Goal: Information Seeking & Learning: Learn about a topic

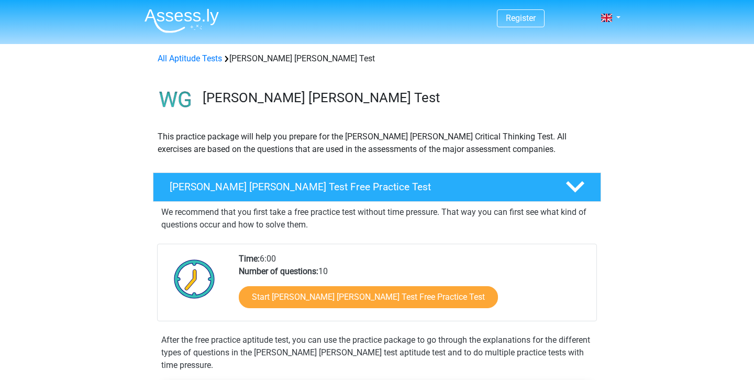
scroll to position [44, 0]
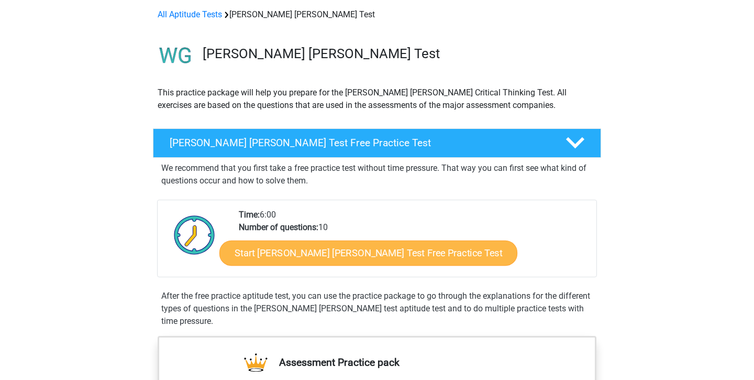
click at [346, 252] on link "Start [PERSON_NAME] [PERSON_NAME] Test Free Practice Test" at bounding box center [368, 252] width 298 height 25
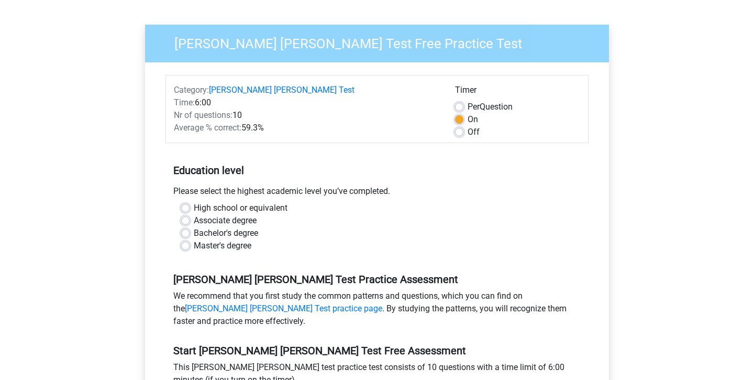
scroll to position [99, 0]
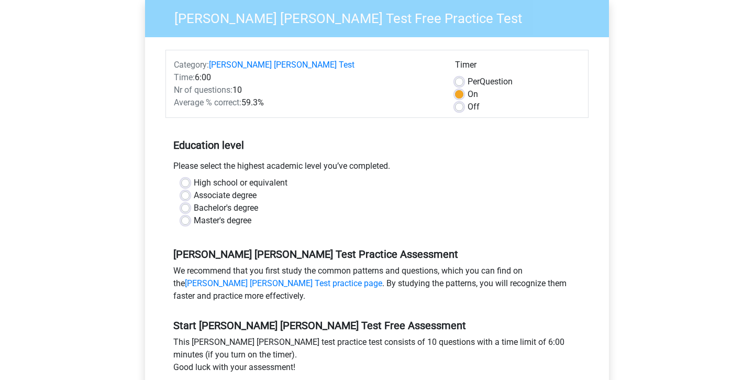
click at [194, 202] on label "Bachelor's degree" at bounding box center [226, 208] width 64 height 13
click at [185, 202] on input "Bachelor's degree" at bounding box center [185, 207] width 8 height 10
radio input "true"
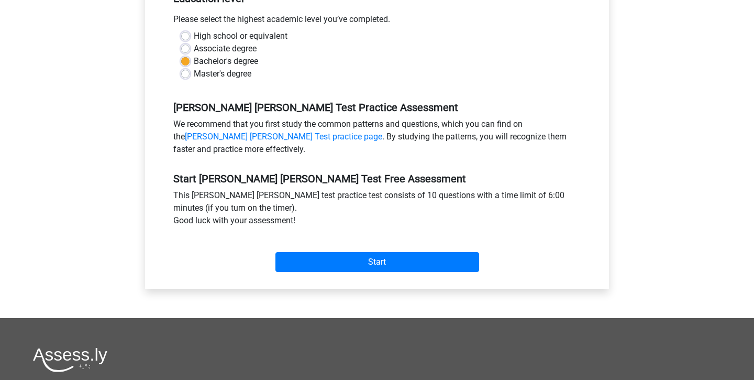
scroll to position [247, 0]
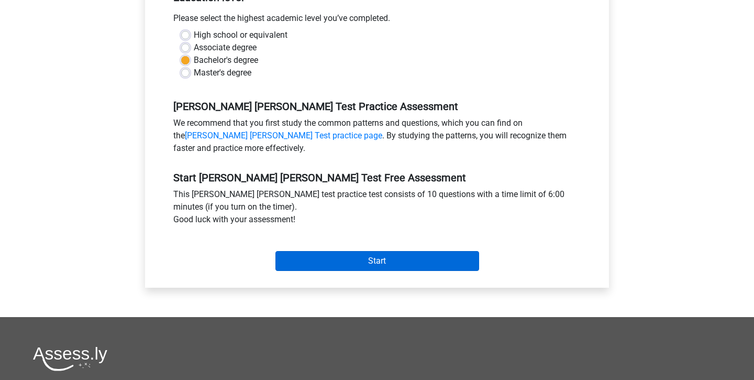
click at [342, 251] on input "Start" at bounding box center [378, 261] width 204 height 20
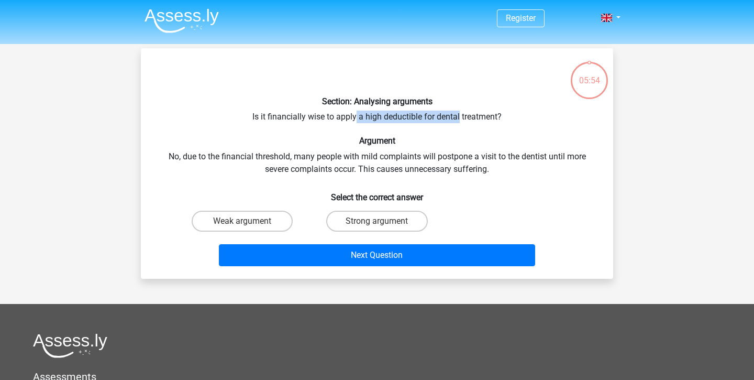
drag, startPoint x: 356, startPoint y: 115, endPoint x: 459, endPoint y: 116, distance: 103.7
click at [459, 116] on div "Section: Analysing arguments Is it financially wise to apply a high deductible …" at bounding box center [377, 164] width 464 height 214
click at [417, 115] on div "Section: Analysing arguments Is it financially wise to apply a high deductible …" at bounding box center [377, 164] width 464 height 214
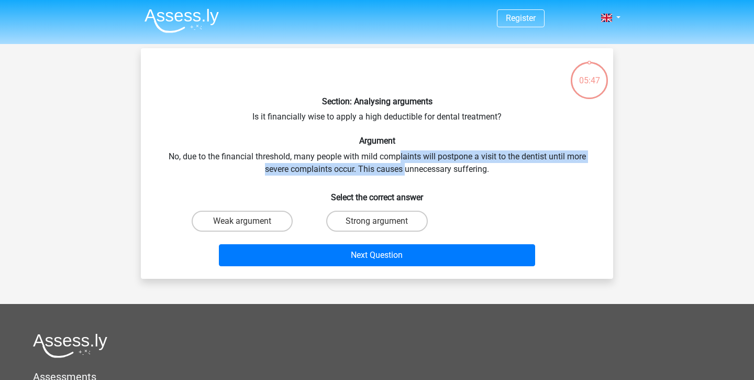
drag, startPoint x: 401, startPoint y: 157, endPoint x: 405, endPoint y: 166, distance: 10.5
click at [405, 166] on div "Section: Analysing arguments Is it financially wise to apply a high deductible …" at bounding box center [377, 164] width 464 height 214
click at [383, 224] on input "Strong argument" at bounding box center [380, 224] width 7 height 7
radio input "true"
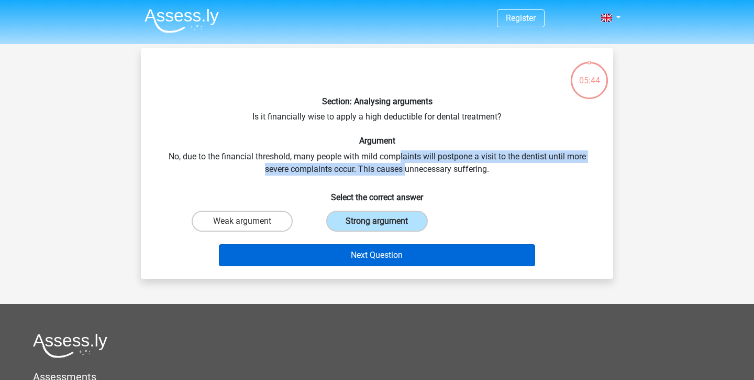
click at [368, 259] on button "Next Question" at bounding box center [377, 255] width 317 height 22
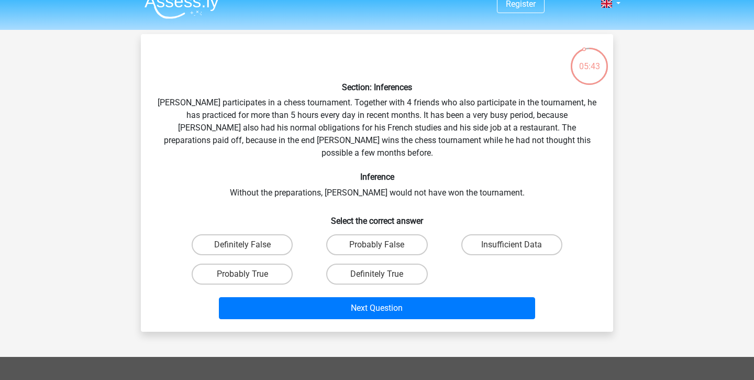
scroll to position [13, 0]
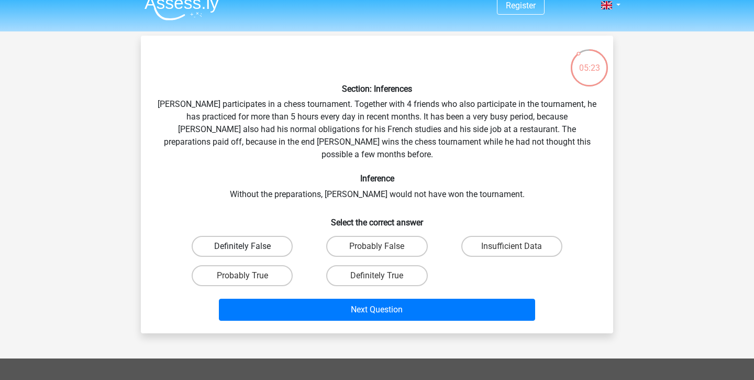
click at [267, 236] on label "Definitely False" at bounding box center [242, 246] width 101 height 21
click at [249, 246] on input "Definitely False" at bounding box center [246, 249] width 7 height 7
radio input "true"
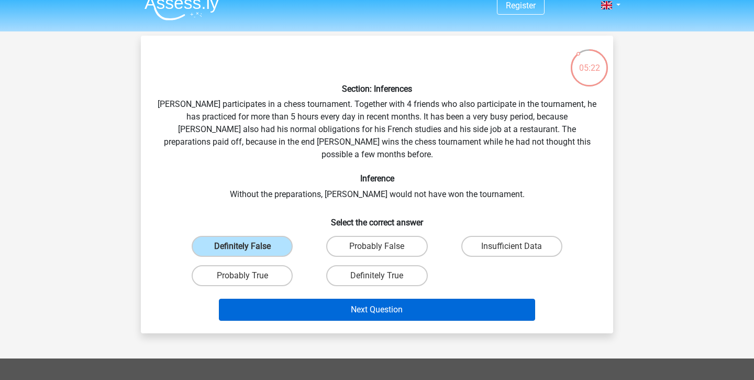
click at [344, 299] on button "Next Question" at bounding box center [377, 310] width 317 height 22
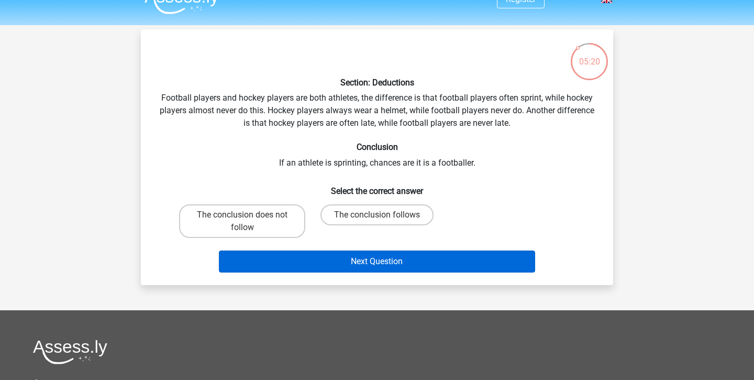
scroll to position [18, 0]
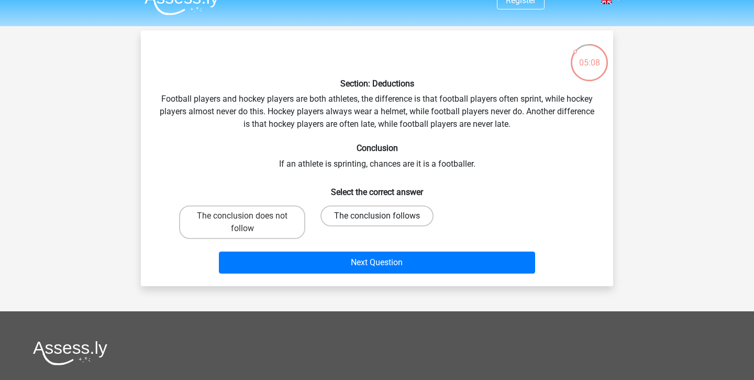
click at [395, 214] on label "The conclusion follows" at bounding box center [377, 215] width 113 height 21
click at [384, 216] on input "The conclusion follows" at bounding box center [380, 219] width 7 height 7
radio input "true"
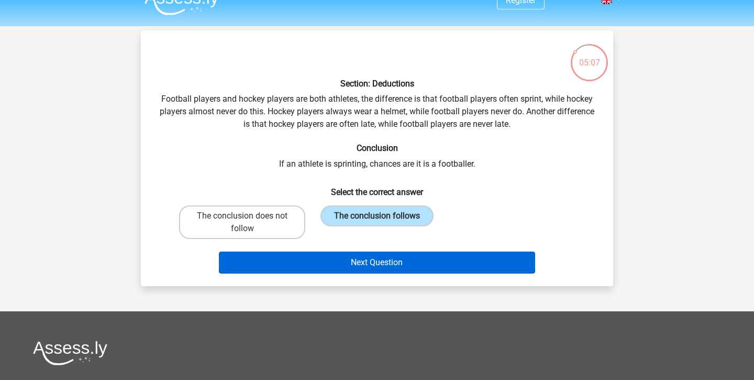
click at [409, 257] on button "Next Question" at bounding box center [377, 262] width 317 height 22
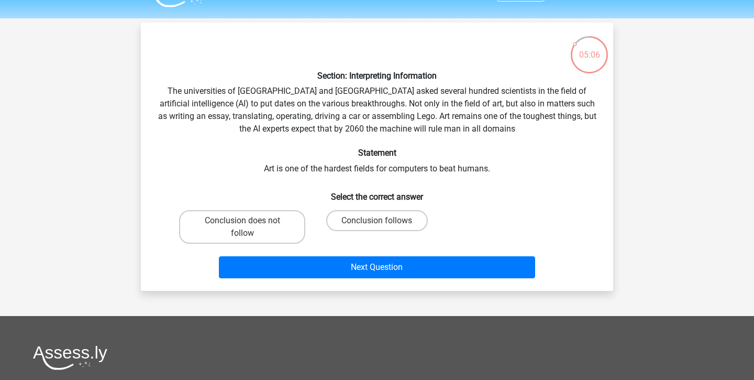
scroll to position [15, 0]
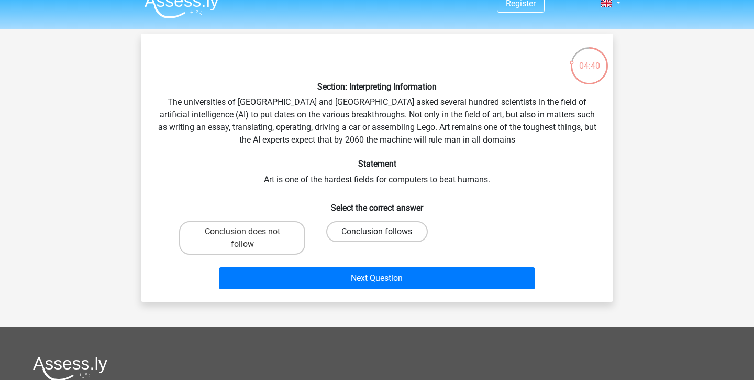
click at [359, 228] on label "Conclusion follows" at bounding box center [376, 231] width 101 height 21
click at [377, 232] on input "Conclusion follows" at bounding box center [380, 235] width 7 height 7
radio input "true"
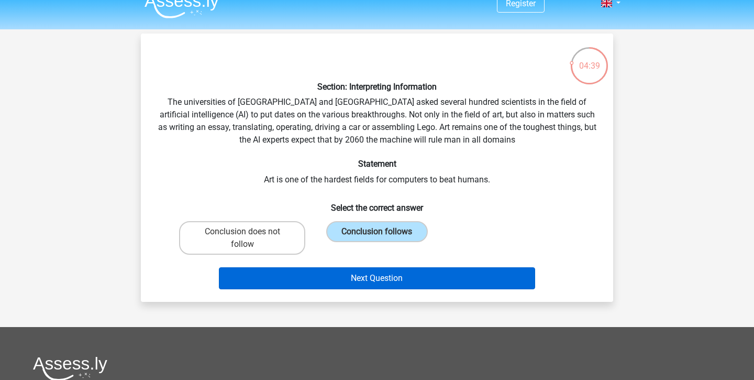
click at [366, 286] on button "Next Question" at bounding box center [377, 278] width 317 height 22
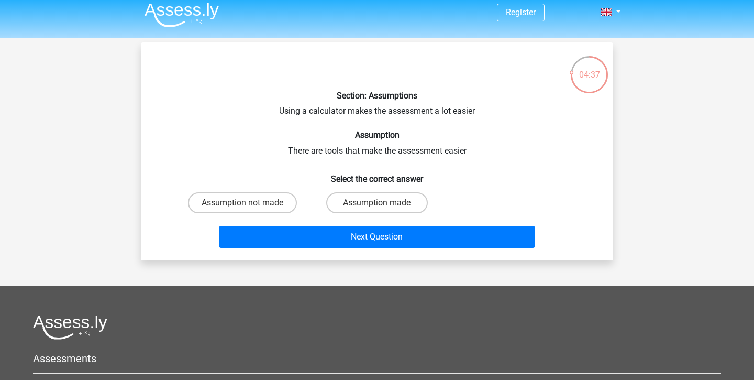
scroll to position [6, 0]
click at [293, 203] on label "Assumption not made" at bounding box center [242, 202] width 109 height 21
click at [249, 203] on input "Assumption not made" at bounding box center [246, 206] width 7 height 7
radio input "true"
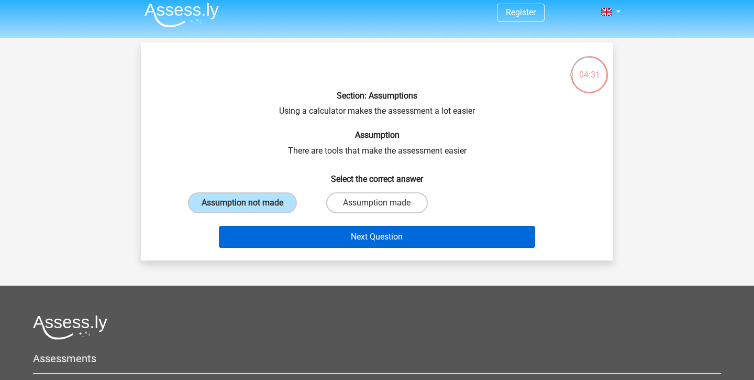
click at [335, 229] on button "Next Question" at bounding box center [377, 237] width 317 height 22
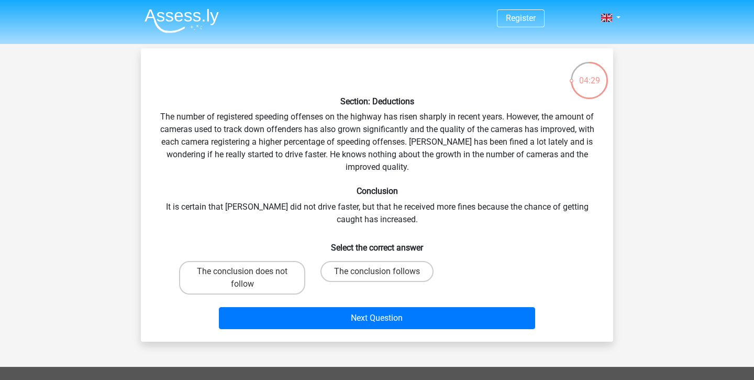
scroll to position [0, 0]
click at [276, 272] on label "The conclusion does not follow" at bounding box center [242, 278] width 126 height 34
click at [249, 272] on input "The conclusion does not follow" at bounding box center [246, 274] width 7 height 7
radio input "true"
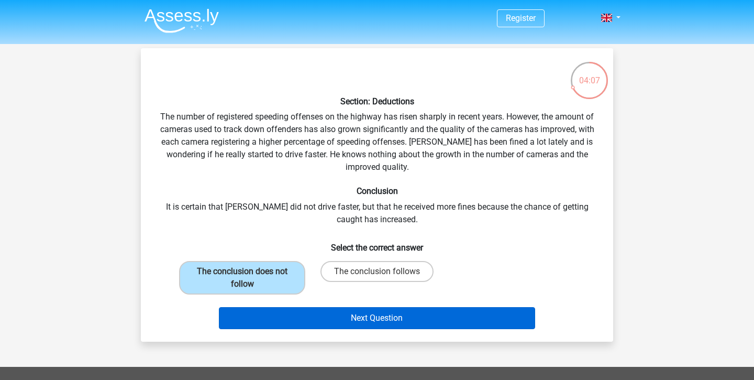
click at [392, 312] on button "Next Question" at bounding box center [377, 318] width 317 height 22
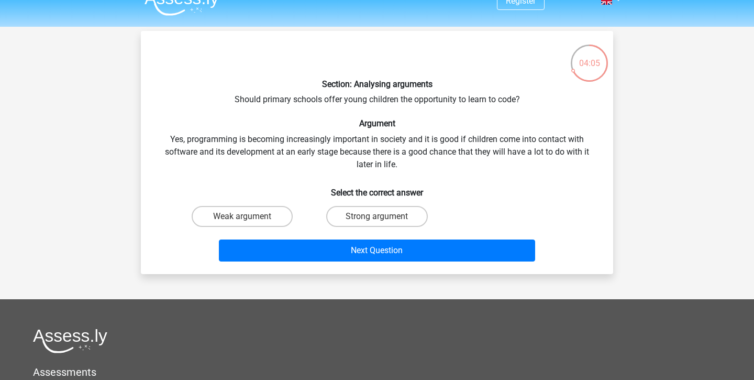
scroll to position [10, 0]
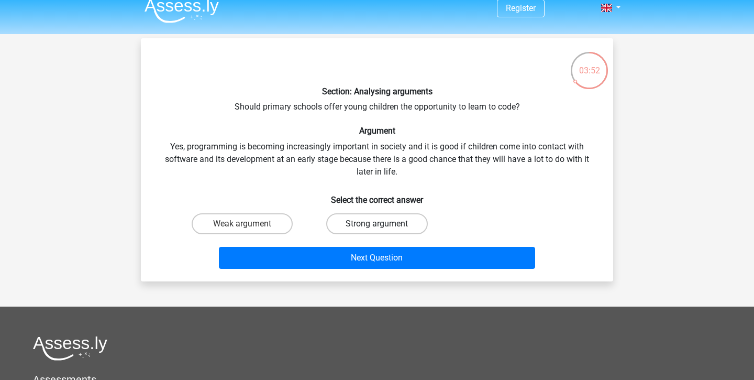
click at [366, 221] on label "Strong argument" at bounding box center [376, 223] width 101 height 21
click at [377, 224] on input "Strong argument" at bounding box center [380, 227] width 7 height 7
radio input "true"
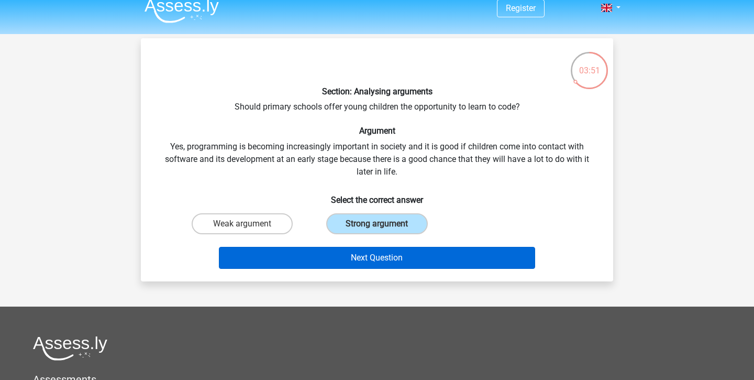
click at [382, 251] on button "Next Question" at bounding box center [377, 258] width 317 height 22
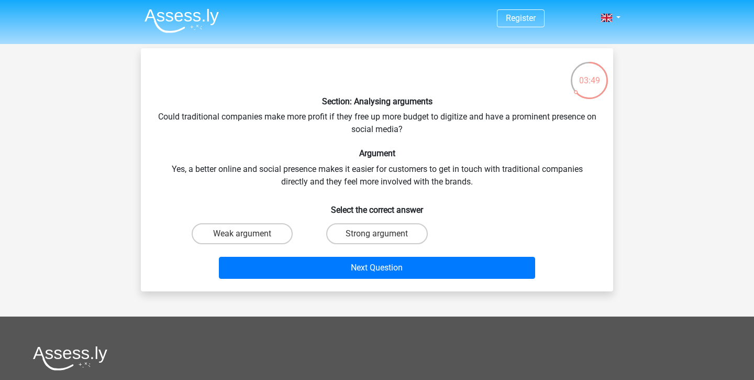
scroll to position [0, 0]
click at [367, 232] on label "Strong argument" at bounding box center [376, 233] width 101 height 21
click at [377, 234] on input "Strong argument" at bounding box center [380, 237] width 7 height 7
radio input "true"
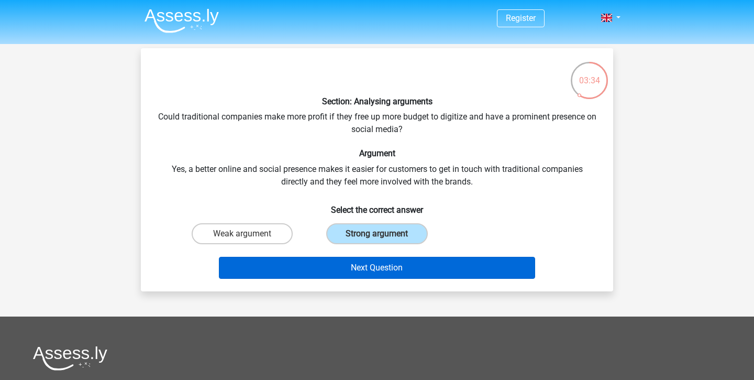
click at [367, 270] on button "Next Question" at bounding box center [377, 268] width 317 height 22
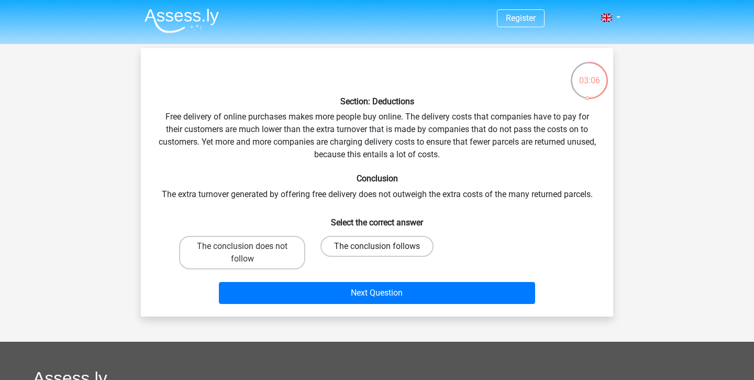
click at [386, 246] on label "The conclusion follows" at bounding box center [377, 246] width 113 height 21
click at [384, 246] on input "The conclusion follows" at bounding box center [380, 249] width 7 height 7
radio input "true"
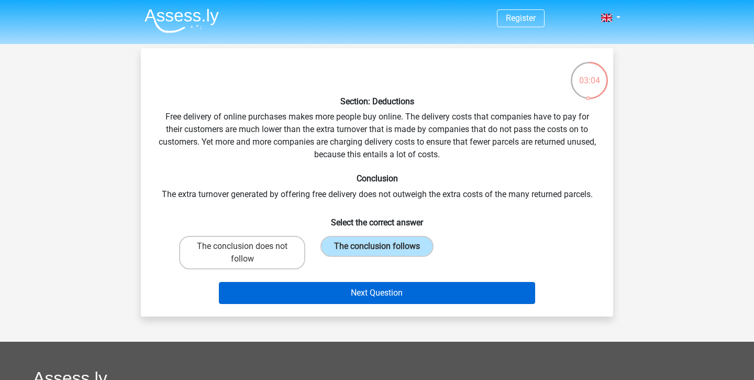
click at [409, 291] on button "Next Question" at bounding box center [377, 293] width 317 height 22
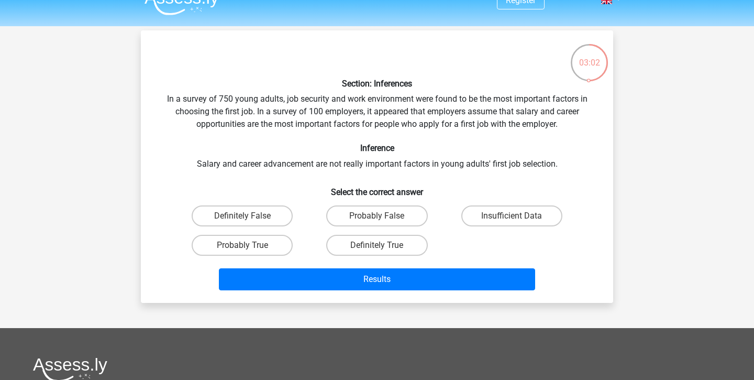
scroll to position [15, 0]
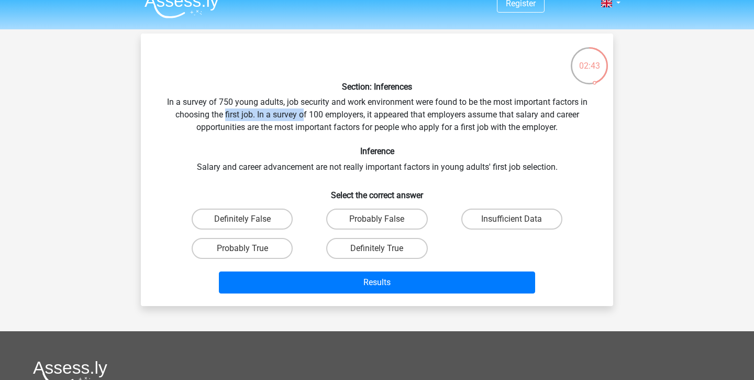
drag, startPoint x: 224, startPoint y: 116, endPoint x: 303, endPoint y: 116, distance: 79.6
click at [303, 116] on div "Section: Inferences In a survey of 750 young adults, job security and work envi…" at bounding box center [377, 170] width 464 height 256
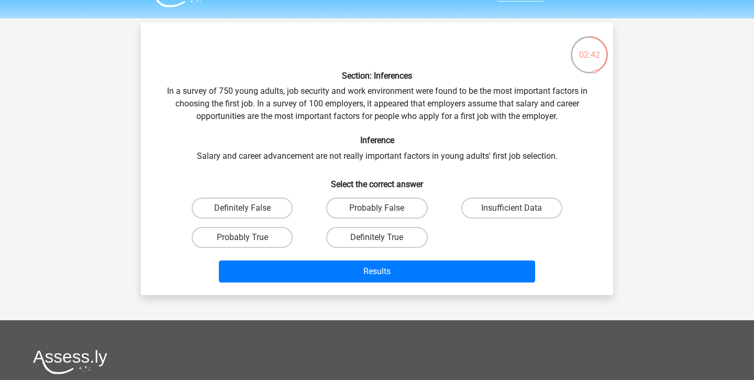
scroll to position [27, 0]
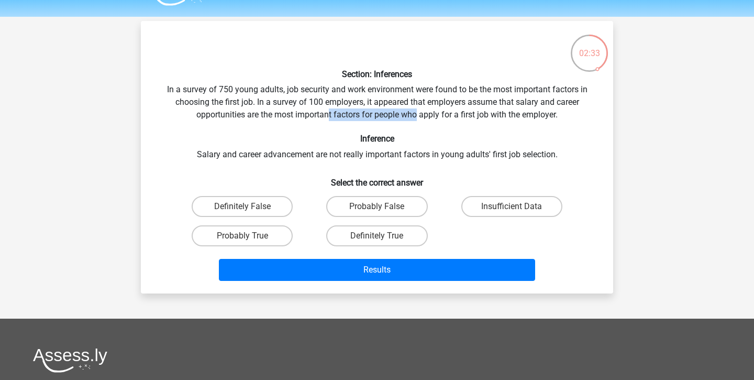
drag, startPoint x: 328, startPoint y: 114, endPoint x: 419, endPoint y: 114, distance: 91.2
click at [419, 114] on div "Section: Inferences In a survey of 750 young adults, job security and work envi…" at bounding box center [377, 157] width 464 height 256
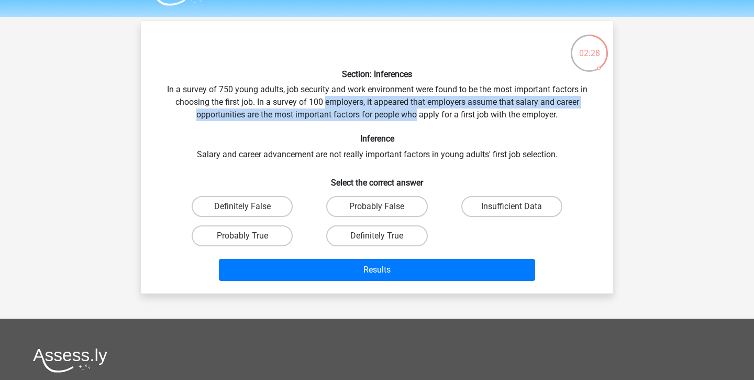
drag, startPoint x: 325, startPoint y: 100, endPoint x: 416, endPoint y: 109, distance: 91.1
click at [416, 109] on div "Section: Inferences In a survey of 750 young adults, job security and work envi…" at bounding box center [377, 157] width 464 height 256
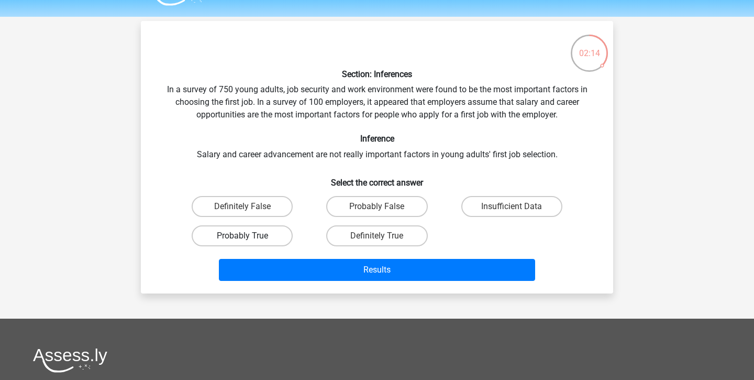
click at [279, 229] on label "Probably True" at bounding box center [242, 235] width 101 height 21
click at [249, 236] on input "Probably True" at bounding box center [246, 239] width 7 height 7
radio input "true"
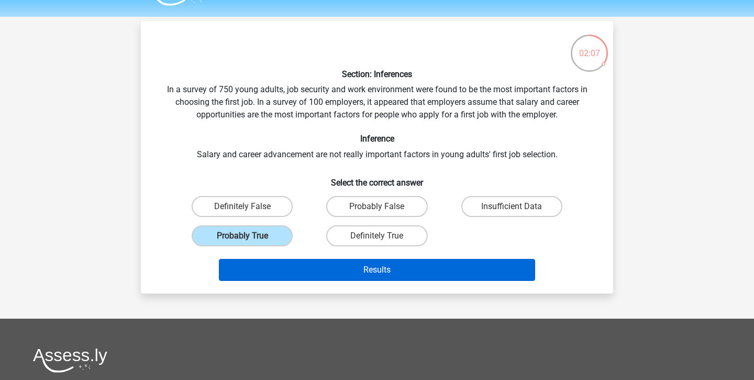
click at [404, 265] on button "Results" at bounding box center [377, 270] width 317 height 22
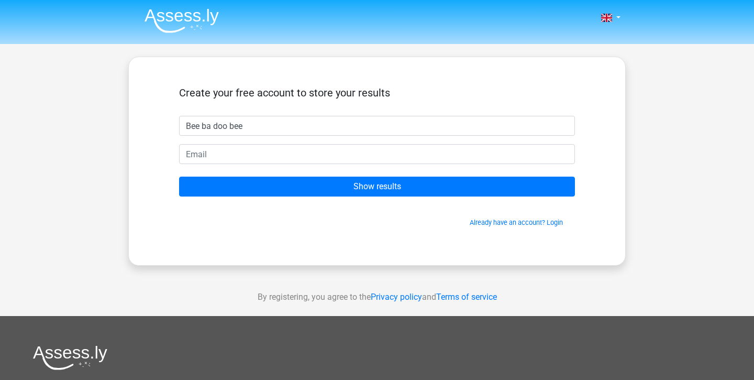
type input "Bee ba doo bee"
click at [332, 165] on form "Create your free account to store your results Bee ba doo bee Show results Alre…" at bounding box center [377, 156] width 396 height 141
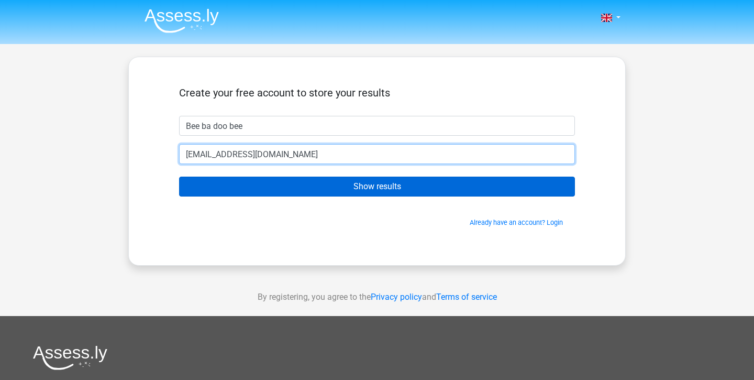
type input "beebadoobee@gmail.com"
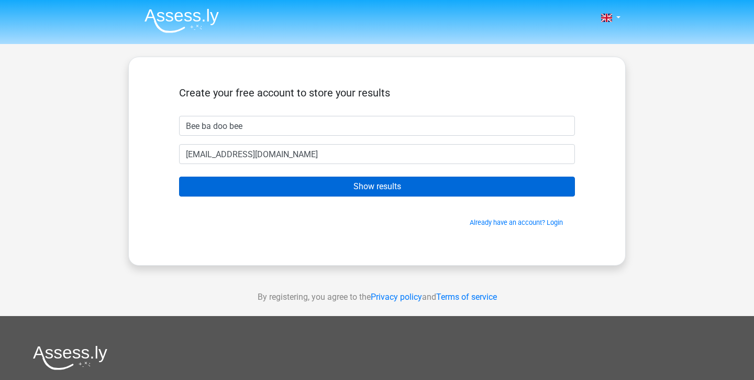
click at [372, 185] on input "Show results" at bounding box center [377, 187] width 396 height 20
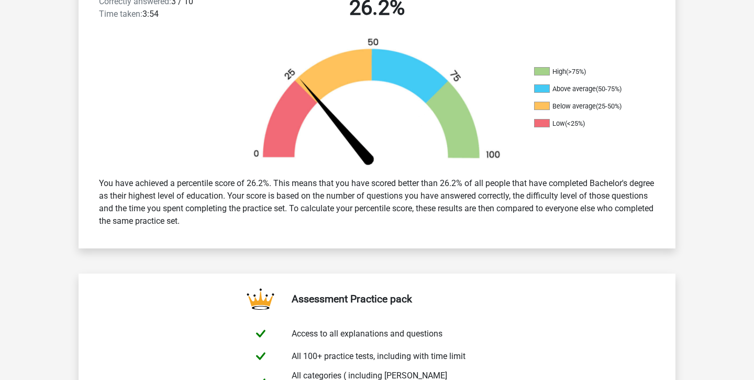
scroll to position [303, 0]
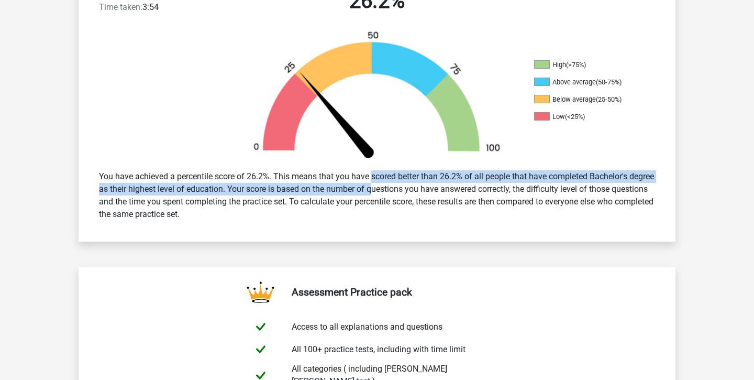
drag, startPoint x: 338, startPoint y: 178, endPoint x: 368, endPoint y: 188, distance: 31.0
click at [368, 188] on div "You have achieved a percentile score of 26.2%. This means that you have scored …" at bounding box center [377, 195] width 572 height 59
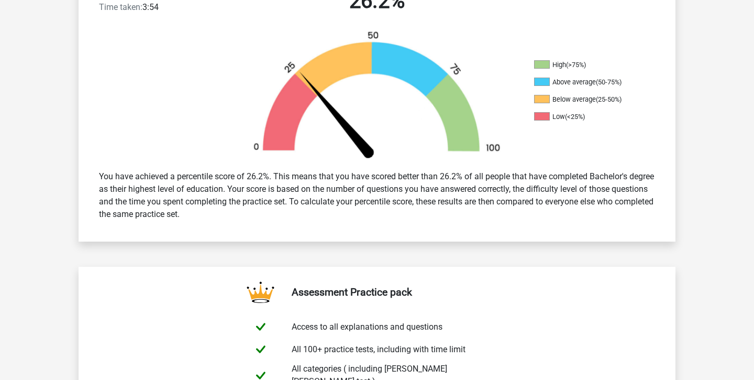
click at [366, 196] on div "You have achieved a percentile score of 26.2%. This means that you have scored …" at bounding box center [377, 195] width 572 height 59
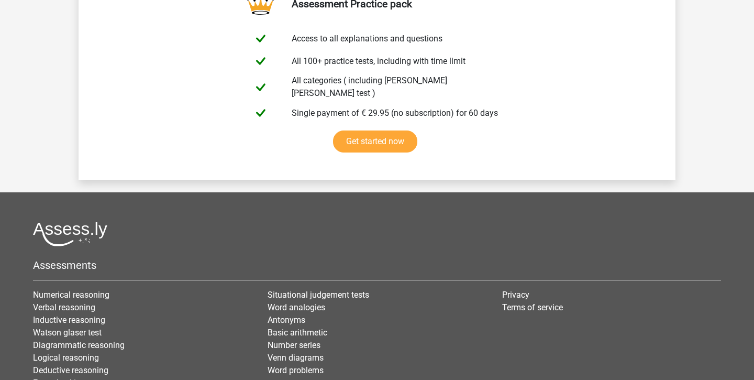
scroll to position [1554, 0]
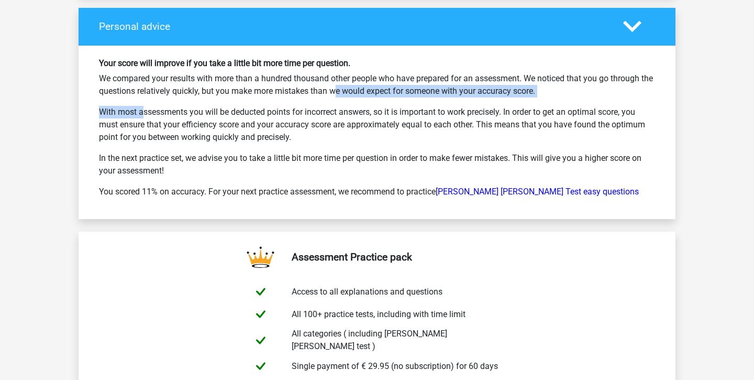
drag, startPoint x: 308, startPoint y: 84, endPoint x: 346, endPoint y: 94, distance: 39.4
click at [346, 94] on div "Your score will improve if you take a little bit more time per question. We com…" at bounding box center [377, 132] width 572 height 148
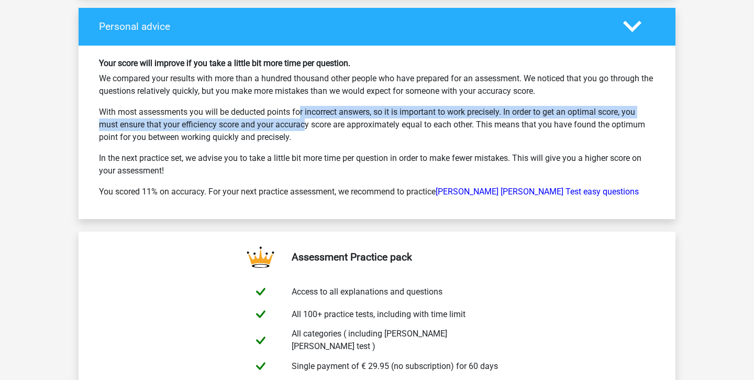
drag, startPoint x: 263, startPoint y: 107, endPoint x: 263, endPoint y: 115, distance: 7.9
click at [263, 115] on p "With most assessments you will be deducted points for incorrect answers, so it …" at bounding box center [377, 125] width 556 height 38
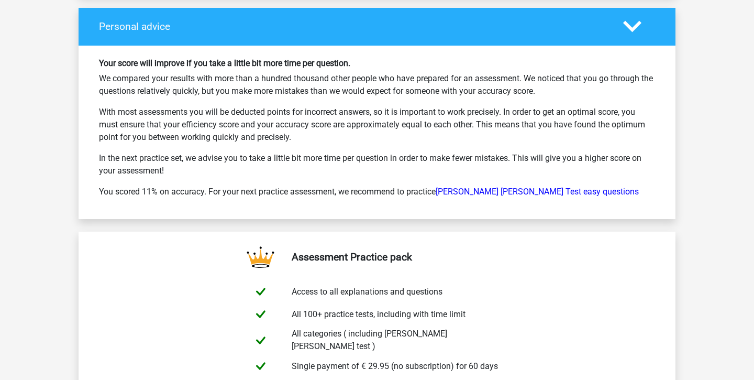
click at [267, 118] on p "With most assessments you will be deducted points for incorrect answers, so it …" at bounding box center [377, 125] width 556 height 38
drag, startPoint x: 270, startPoint y: 119, endPoint x: 269, endPoint y: 127, distance: 7.9
click at [269, 127] on p "With most assessments you will be deducted points for incorrect answers, so it …" at bounding box center [377, 125] width 556 height 38
click at [275, 132] on p "With most assessments you will be deducted points for incorrect answers, so it …" at bounding box center [377, 125] width 556 height 38
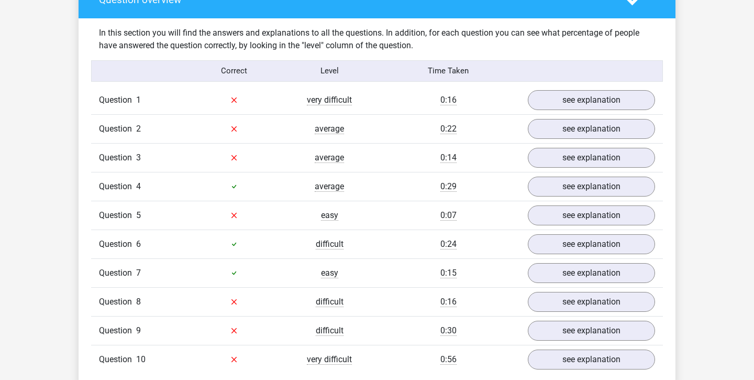
scroll to position [807, 0]
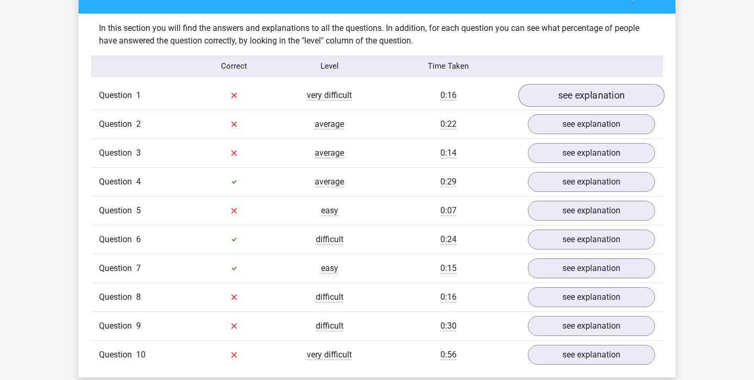
click at [575, 93] on link "see explanation" at bounding box center [592, 95] width 146 height 23
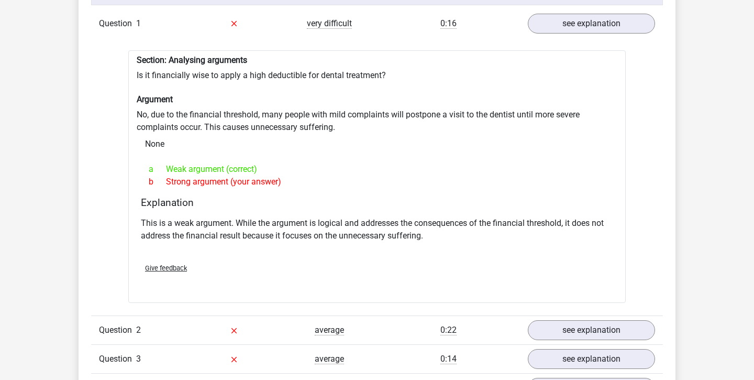
scroll to position [885, 0]
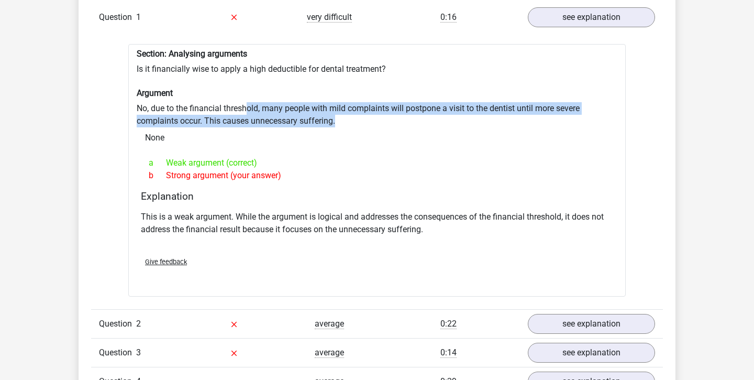
drag, startPoint x: 247, startPoint y: 101, endPoint x: 256, endPoint y: 119, distance: 20.6
click at [256, 119] on div "Section: Analysing arguments Is it financially wise to apply a high deductible …" at bounding box center [377, 170] width 498 height 253
click at [270, 109] on div "Section: Analysing arguments Is it financially wise to apply a high deductible …" at bounding box center [377, 170] width 498 height 253
drag, startPoint x: 292, startPoint y: 99, endPoint x: 292, endPoint y: 109, distance: 10.5
click at [292, 109] on div "Section: Analysing arguments Is it financially wise to apply a high deductible …" at bounding box center [377, 170] width 498 height 253
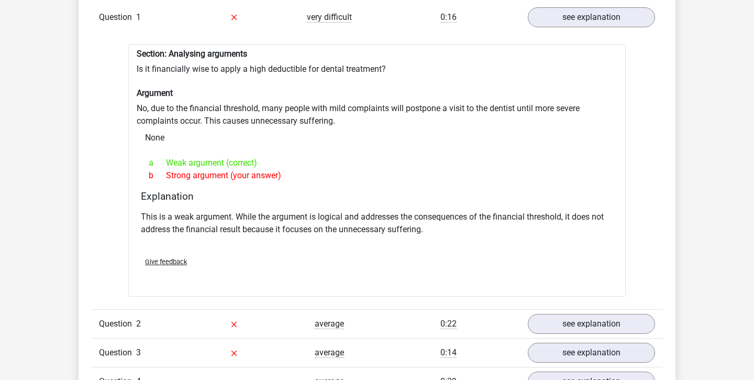
click at [272, 211] on p "This is a weak argument. While the argument is logical and addresses the conseq…" at bounding box center [377, 223] width 473 height 25
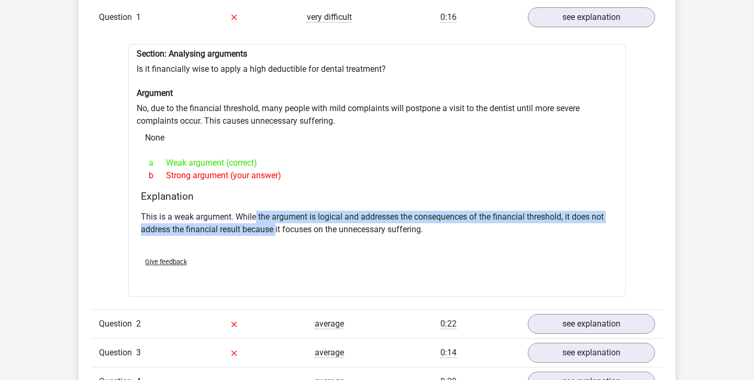
drag, startPoint x: 256, startPoint y: 207, endPoint x: 278, endPoint y: 219, distance: 24.4
click at [278, 219] on p "This is a weak argument. While the argument is logical and addresses the conseq…" at bounding box center [377, 223] width 473 height 25
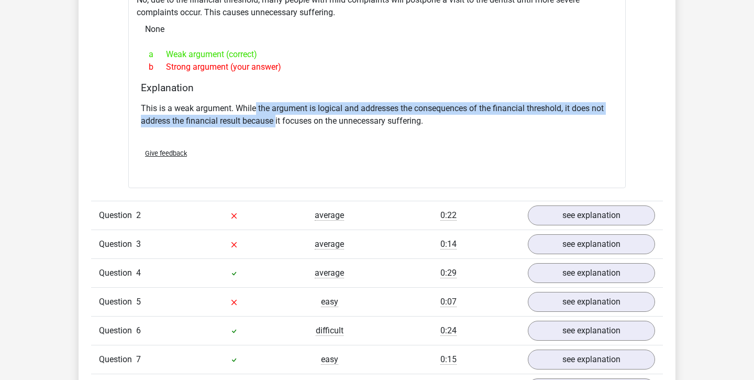
scroll to position [1003, 0]
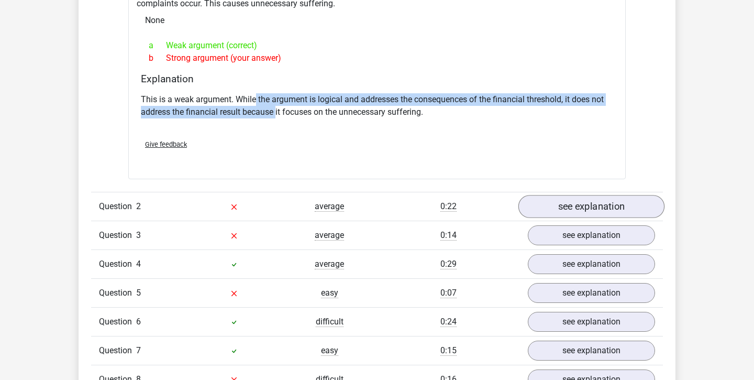
click at [610, 195] on link "see explanation" at bounding box center [592, 206] width 146 height 23
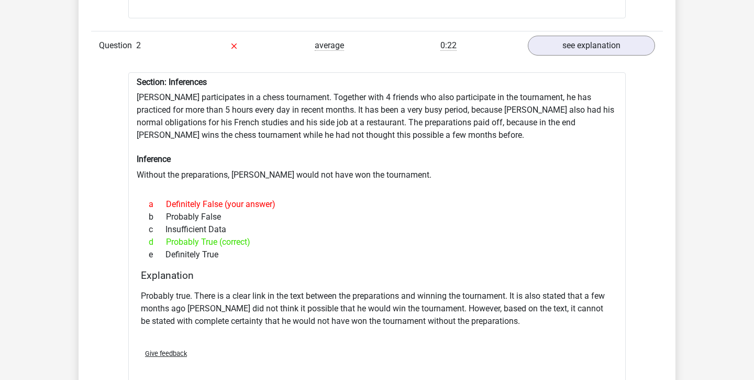
scroll to position [1147, 0]
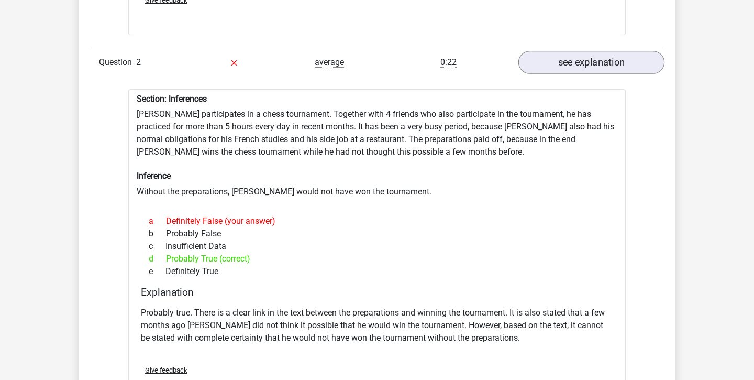
click at [598, 55] on link "see explanation" at bounding box center [592, 62] width 146 height 23
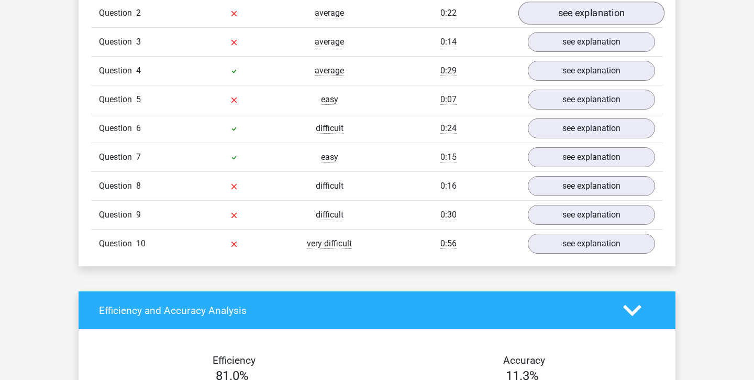
scroll to position [1200, 0]
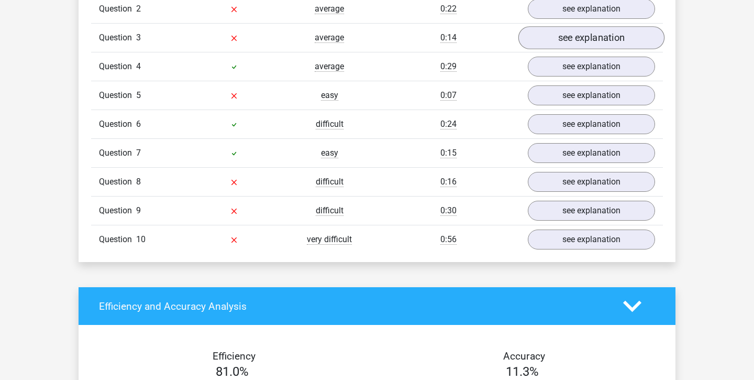
click at [594, 28] on link "see explanation" at bounding box center [592, 37] width 146 height 23
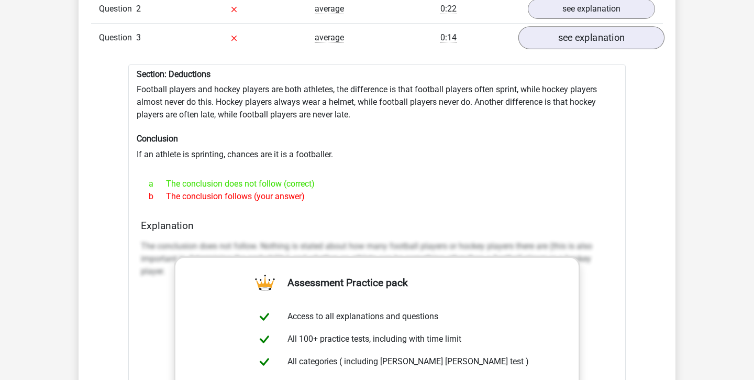
click at [594, 30] on link "see explanation" at bounding box center [592, 37] width 146 height 23
